Goal: Navigation & Orientation: Find specific page/section

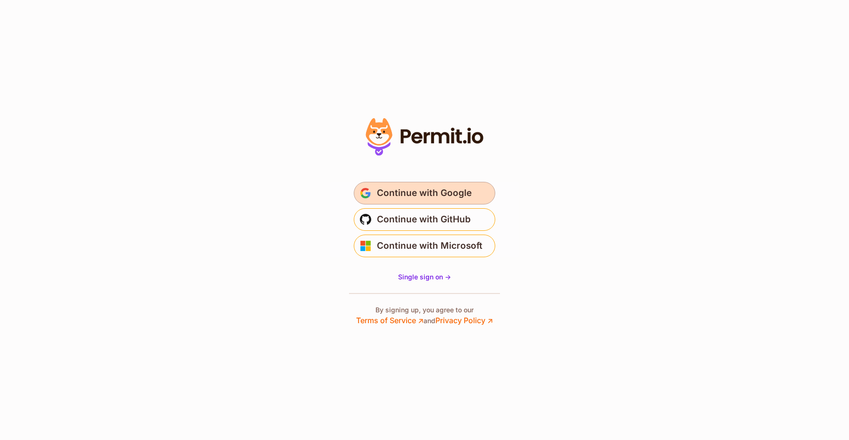
click at [460, 197] on span "Continue with Google" at bounding box center [424, 193] width 95 height 15
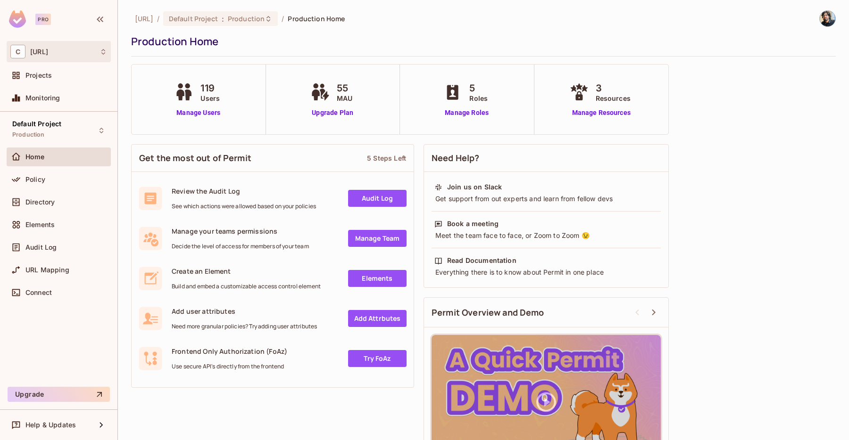
click at [66, 58] on div "C coactive.ai" at bounding box center [58, 52] width 97 height 14
click at [119, 31] on div at bounding box center [424, 220] width 849 height 440
click at [46, 151] on div "Home" at bounding box center [58, 156] width 97 height 11
click at [48, 74] on span "Projects" at bounding box center [38, 76] width 26 height 8
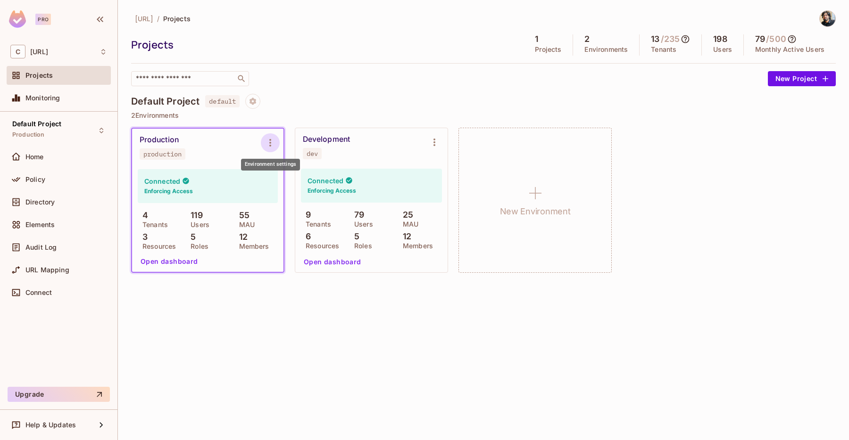
click at [275, 141] on icon "Environment settings" at bounding box center [270, 142] width 11 height 11
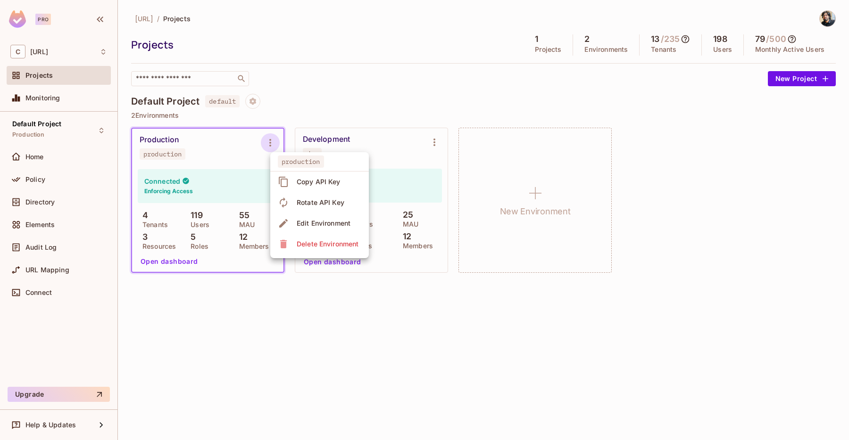
click at [275, 141] on div at bounding box center [424, 220] width 849 height 440
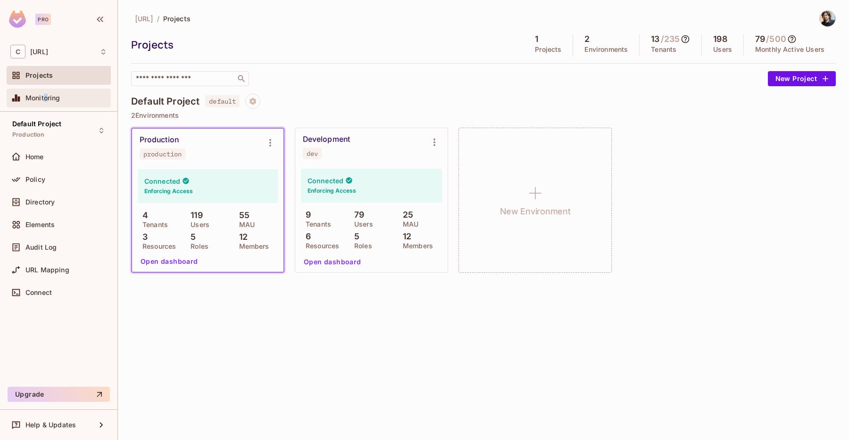
click at [46, 97] on span "Monitoring" at bounding box center [42, 98] width 35 height 8
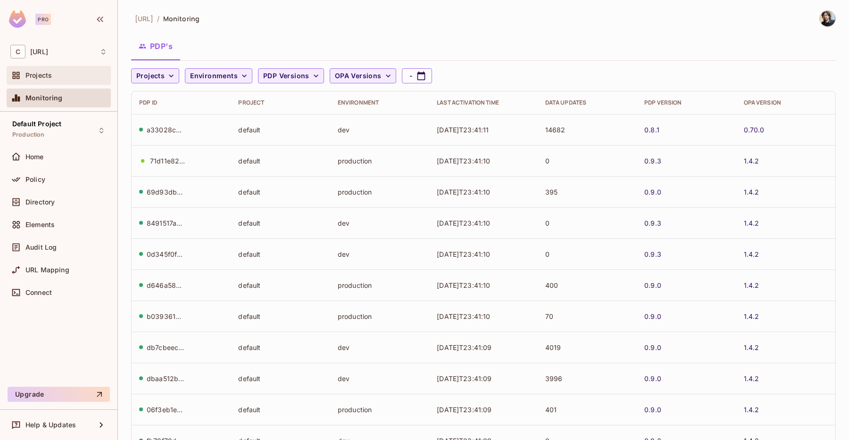
click at [79, 76] on div "Projects" at bounding box center [66, 76] width 82 height 8
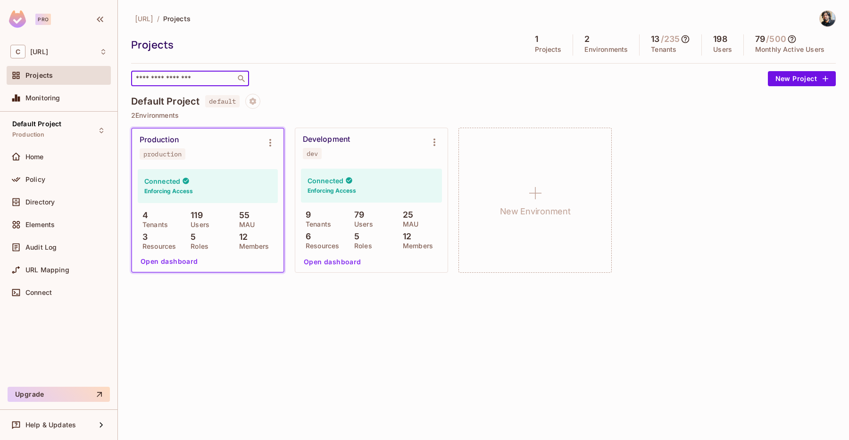
click at [187, 80] on input "text" at bounding box center [183, 78] width 99 height 9
type input "***"
click at [190, 18] on span "Projects" at bounding box center [176, 18] width 27 height 9
click at [593, 48] on p "Environments" at bounding box center [605, 50] width 43 height 8
click at [687, 36] on icon at bounding box center [685, 39] width 8 height 8
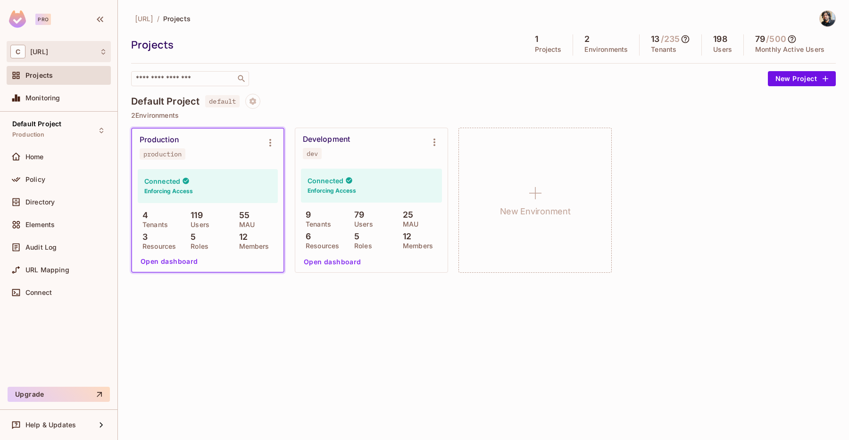
click at [47, 52] on span "coactive.ai" at bounding box center [39, 52] width 18 height 8
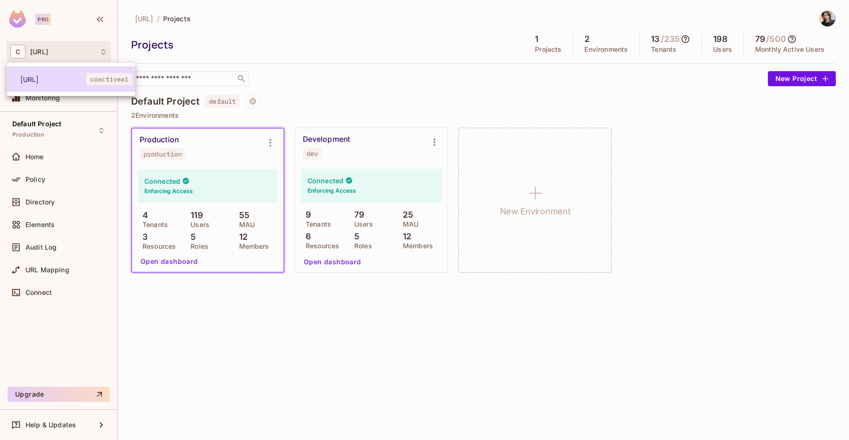
click at [52, 71] on li "coactive.ai coactiveai" at bounding box center [71, 78] width 128 height 25
